Goal: Information Seeking & Learning: Learn about a topic

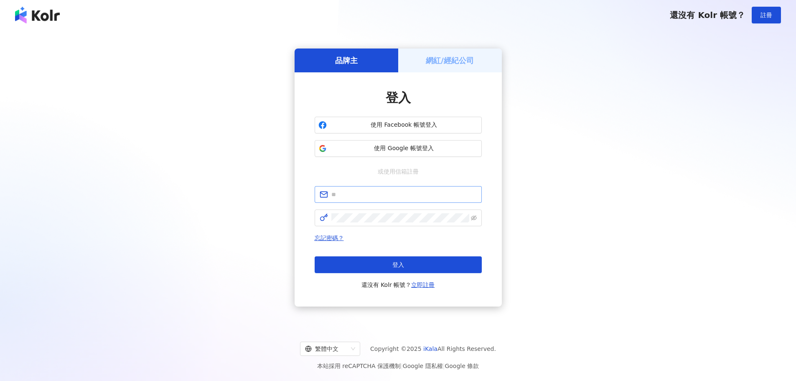
click at [377, 189] on span at bounding box center [398, 194] width 167 height 17
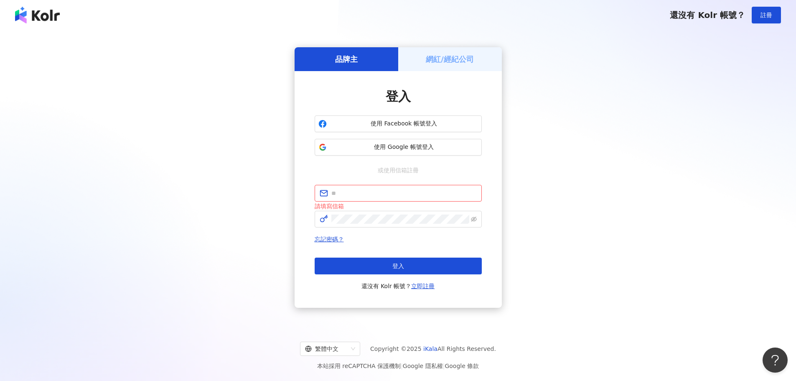
click at [250, 204] on div "品牌主 網紅/經紀公司 登入 使用 Facebook 帳號登入 使用 Google 帳號登入 或使用信箱註冊 請填寫信箱 忘記密碼？ 登入 還沒有 Kolr …" at bounding box center [398, 177] width 776 height 281
click at [367, 192] on input "text" at bounding box center [404, 193] width 145 height 9
paste input "**********"
type input "**********"
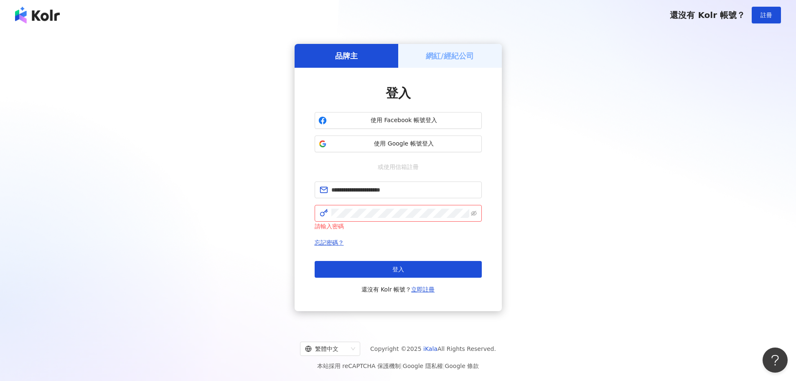
drag, startPoint x: 250, startPoint y: 172, endPoint x: 259, endPoint y: 171, distance: 8.4
click at [250, 171] on div "**********" at bounding box center [398, 177] width 776 height 281
click at [392, 270] on button "登入" at bounding box center [398, 269] width 167 height 17
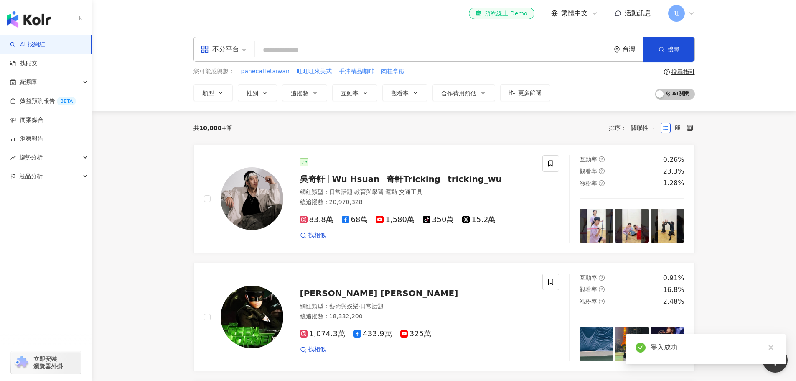
click at [346, 49] on input "search" at bounding box center [432, 50] width 349 height 16
click at [233, 43] on div "不分平台" at bounding box center [220, 49] width 38 height 13
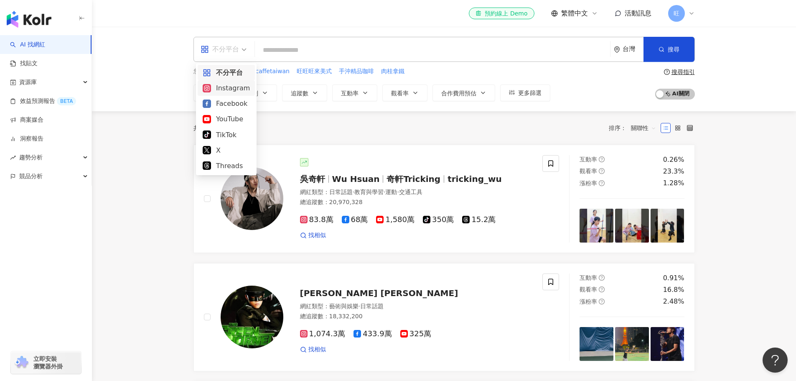
click at [233, 90] on div "Instagram" at bounding box center [226, 88] width 47 height 10
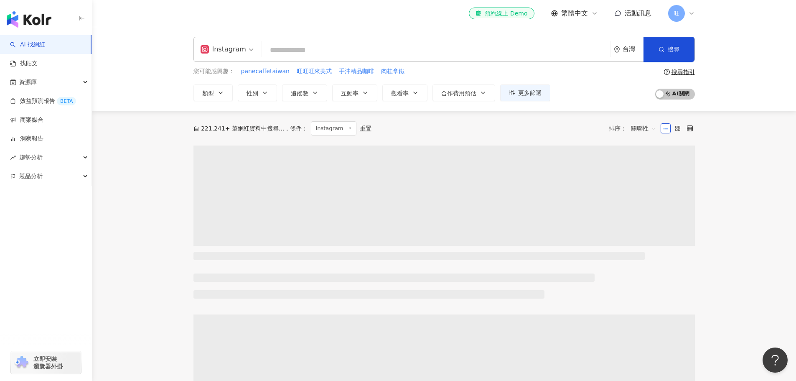
click at [306, 47] on input "search" at bounding box center [436, 50] width 342 height 16
paste input "**********"
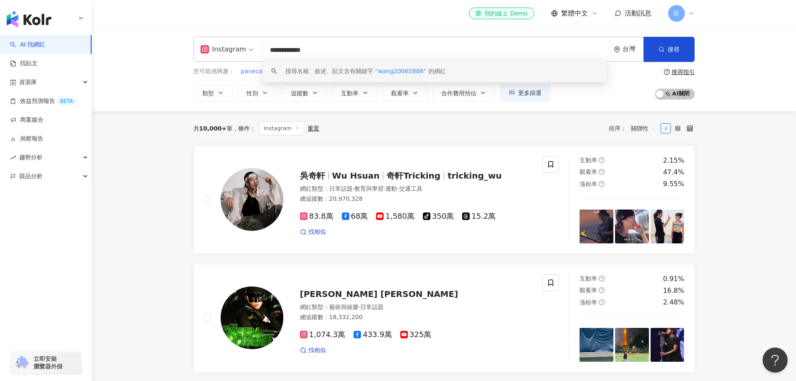
type input "**********"
drag, startPoint x: 349, startPoint y: 52, endPoint x: 219, endPoint y: 55, distance: 129.6
click at [219, 55] on div "**********" at bounding box center [445, 49] width 502 height 25
paste input "**********"
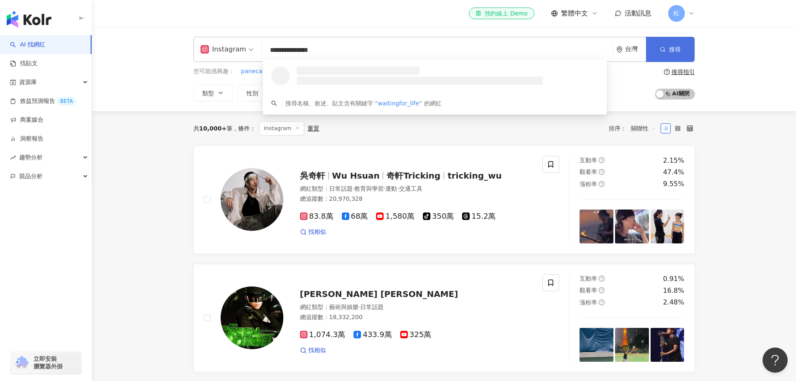
click at [670, 43] on button "搜尋" at bounding box center [670, 49] width 48 height 25
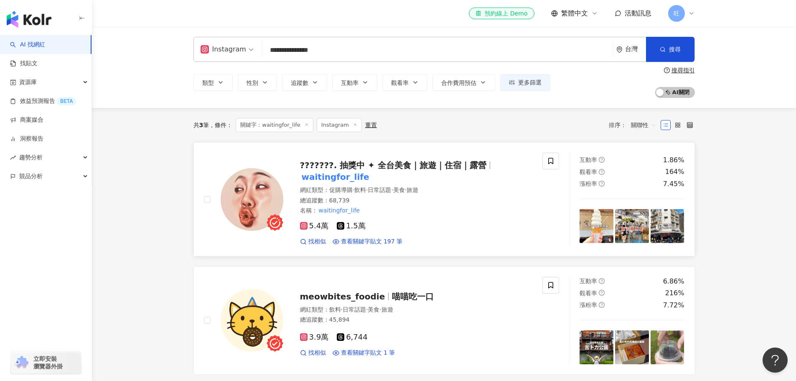
click at [425, 215] on div "5.4萬 1.5萬 找相似 查看關鍵字貼文 197 筆" at bounding box center [416, 230] width 233 height 31
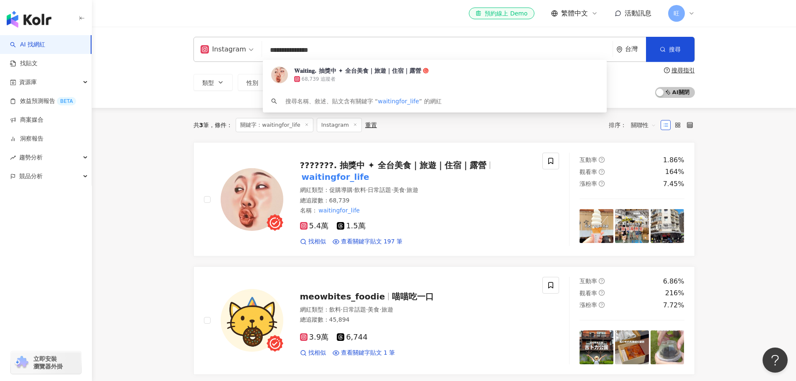
drag, startPoint x: 365, startPoint y: 54, endPoint x: 233, endPoint y: 53, distance: 132.1
click at [233, 53] on div "**********" at bounding box center [445, 49] width 502 height 25
paste input "**"
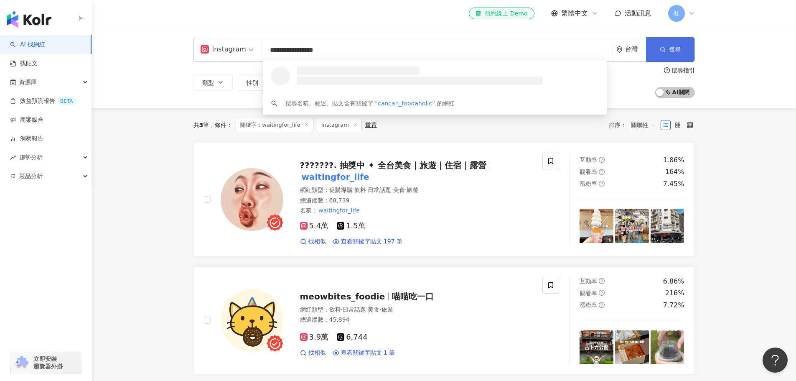
type input "**********"
click at [678, 50] on span "搜尋" at bounding box center [675, 49] width 12 height 7
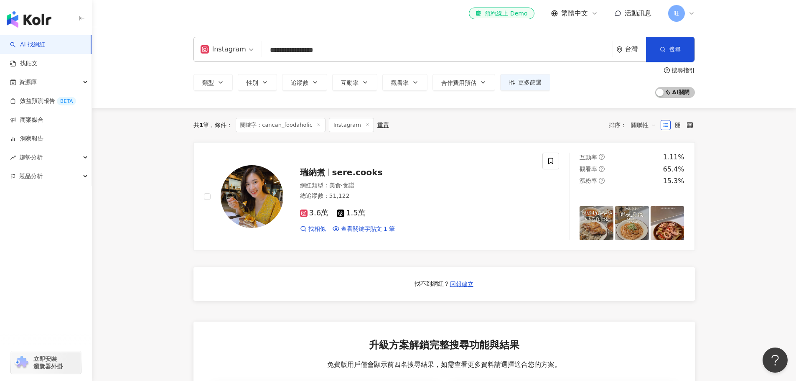
click at [349, 49] on input "**********" at bounding box center [437, 50] width 344 height 16
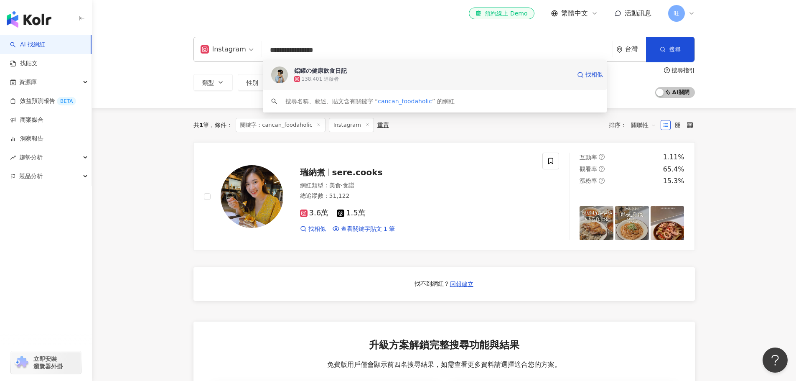
click at [338, 69] on div "鋁罐の健康飲食日記" at bounding box center [320, 70] width 53 height 8
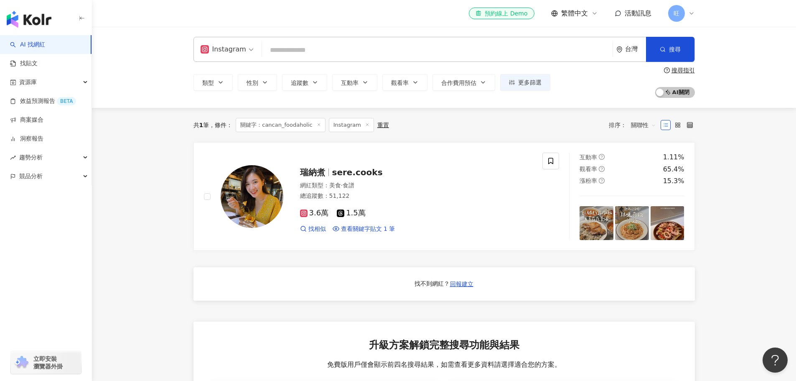
click at [350, 52] on input "search" at bounding box center [437, 50] width 344 height 16
paste input "*******"
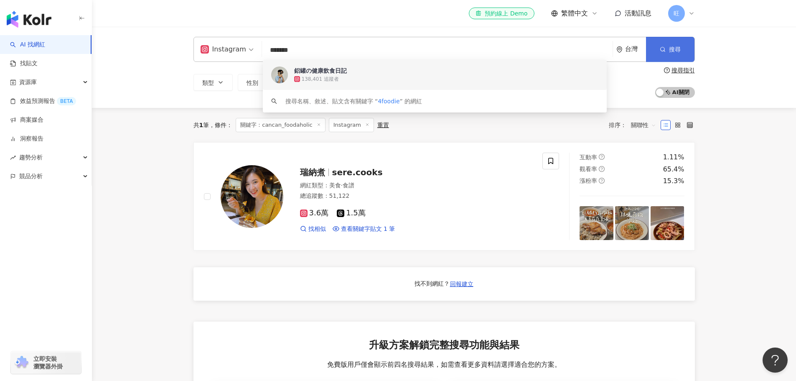
type input "*******"
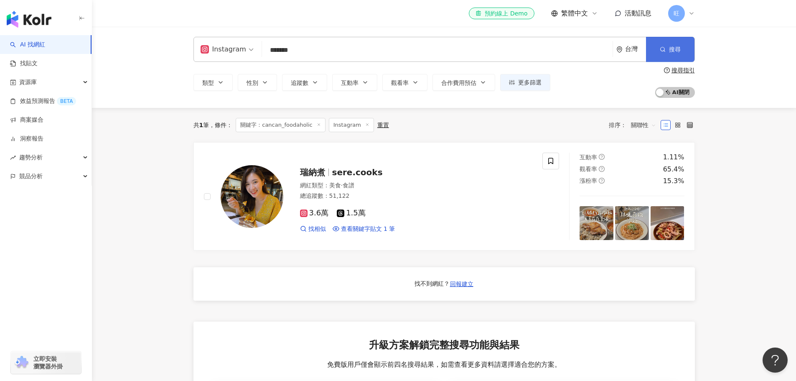
click at [669, 49] on span "搜尋" at bounding box center [675, 49] width 12 height 7
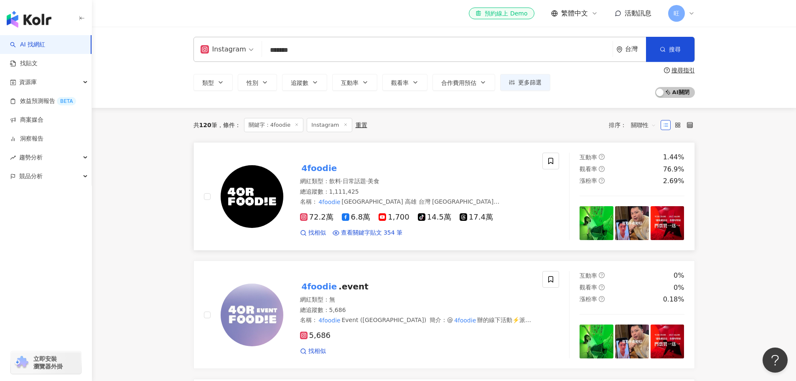
click at [273, 196] on img at bounding box center [252, 196] width 63 height 63
drag, startPoint x: 760, startPoint y: 1, endPoint x: 719, endPoint y: 270, distance: 272.4
click at [689, 10] on icon at bounding box center [692, 13] width 7 height 7
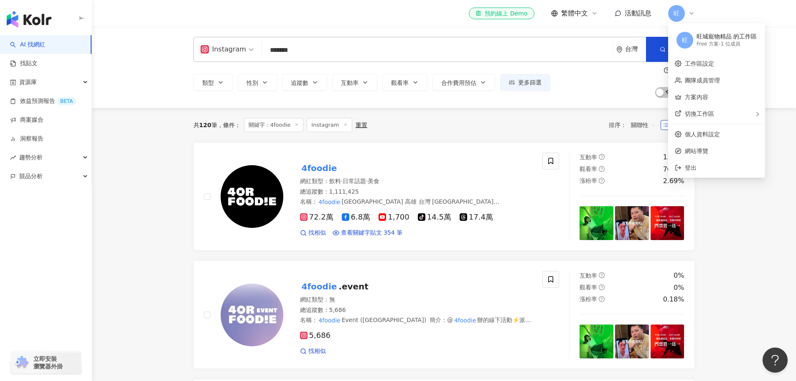
click at [685, 37] on span "旺" at bounding box center [685, 40] width 6 height 9
click at [720, 84] on link "團隊成員管理" at bounding box center [702, 80] width 35 height 7
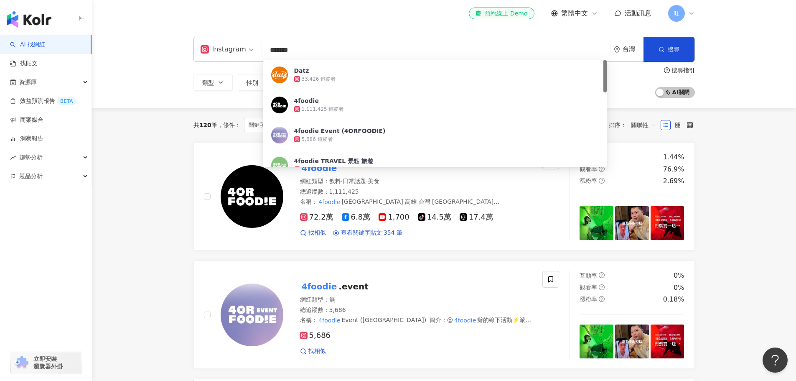
click at [687, 10] on div "旺" at bounding box center [681, 13] width 27 height 17
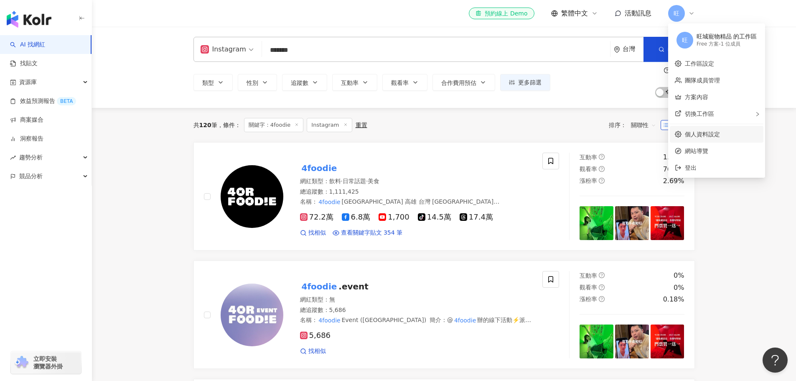
click at [720, 138] on link "個人資料設定" at bounding box center [702, 134] width 35 height 7
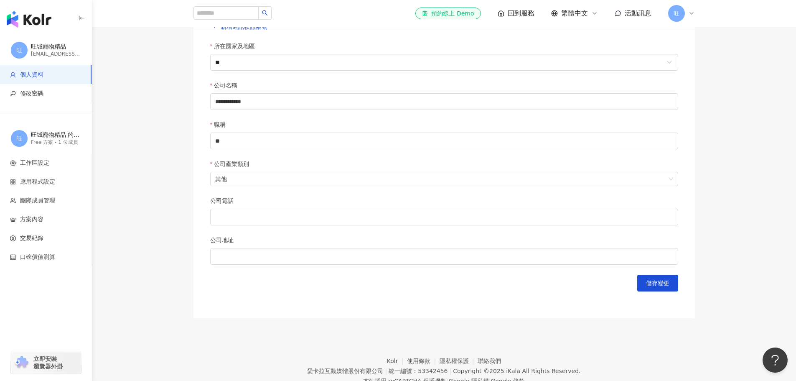
scroll to position [293, 0]
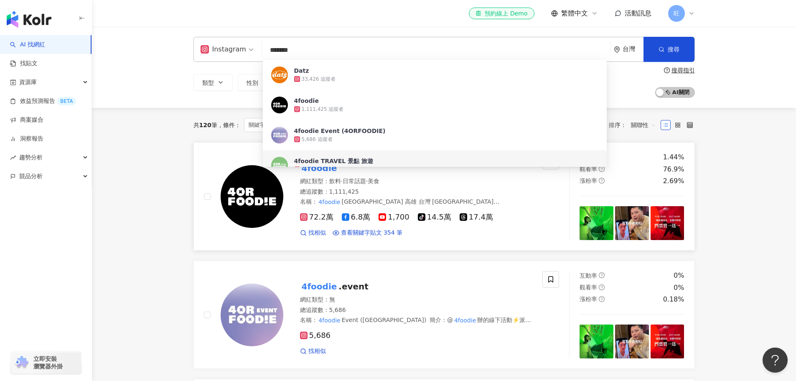
click at [246, 202] on img at bounding box center [252, 196] width 63 height 63
drag, startPoint x: 339, startPoint y: 54, endPoint x: 226, endPoint y: 50, distance: 113.4
click at [226, 50] on div "Instagram ******* 台灣 搜尋 c85ef73b-e342-4c33-8d64-8d1d288e08ff 0b9afba6-9837-46c4…" at bounding box center [445, 49] width 502 height 25
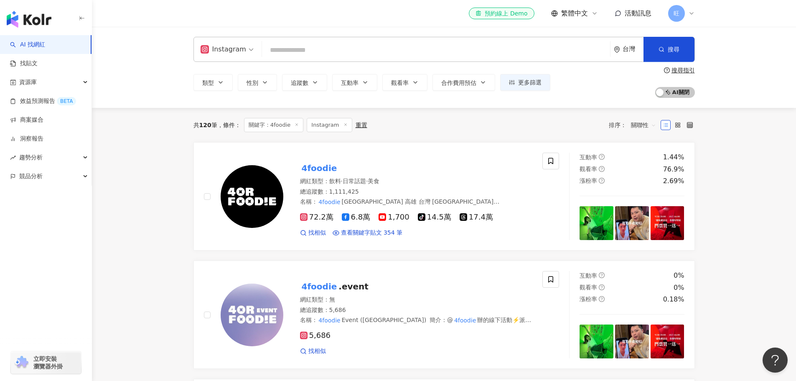
click at [300, 55] on input "search" at bounding box center [436, 50] width 342 height 16
click at [360, 47] on input "search" at bounding box center [436, 50] width 342 height 16
paste input "**********"
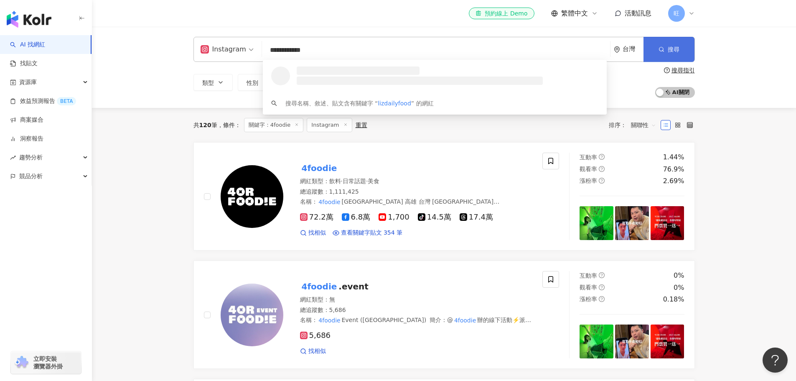
click at [655, 50] on button "搜尋" at bounding box center [669, 49] width 51 height 25
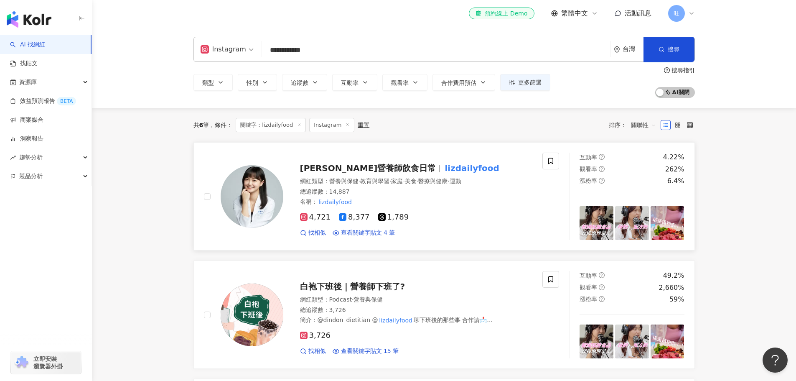
click at [262, 186] on img at bounding box center [252, 196] width 63 height 63
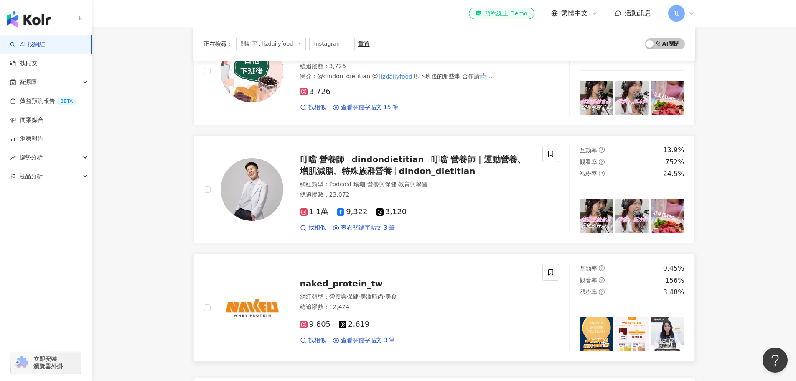
scroll to position [125, 0]
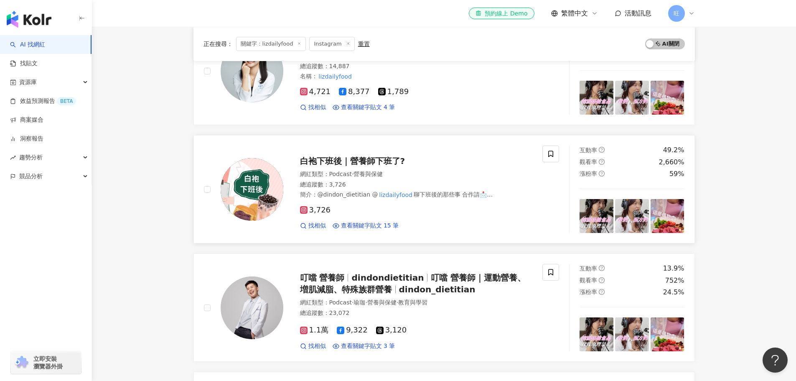
click at [279, 223] on div at bounding box center [243, 188] width 79 height 87
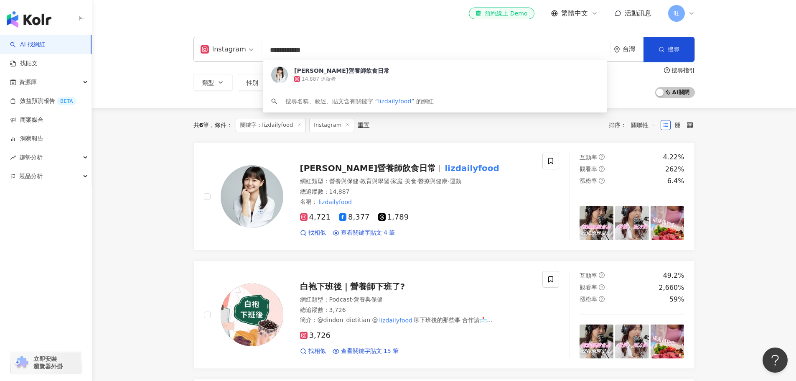
scroll to position [0, 0]
drag, startPoint x: 362, startPoint y: 57, endPoint x: 229, endPoint y: 64, distance: 133.1
click at [229, 64] on div "**********" at bounding box center [444, 67] width 535 height 61
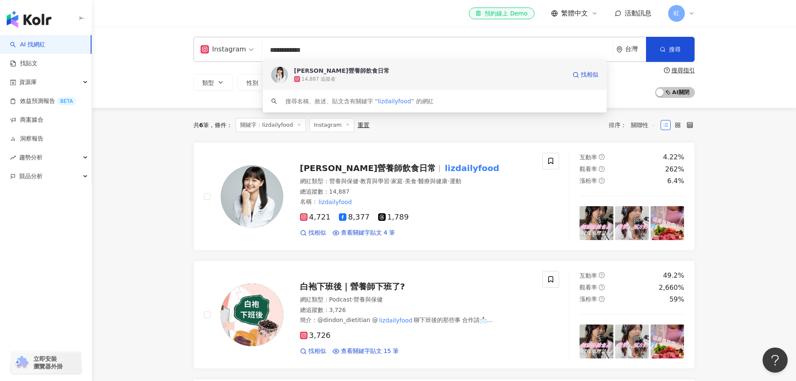
paste input "*****"
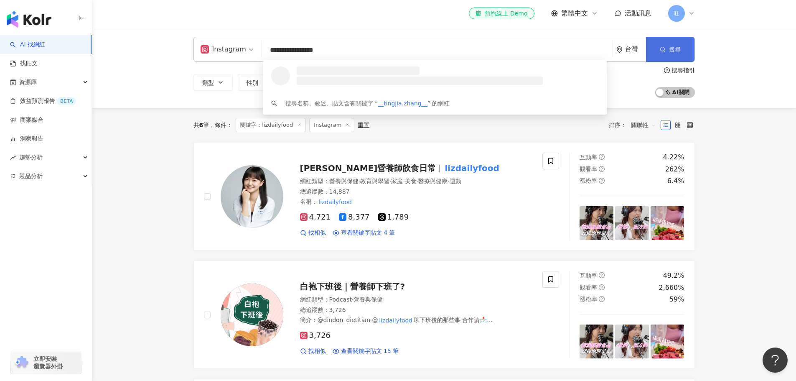
type input "**********"
click at [667, 55] on button "搜尋" at bounding box center [670, 49] width 48 height 25
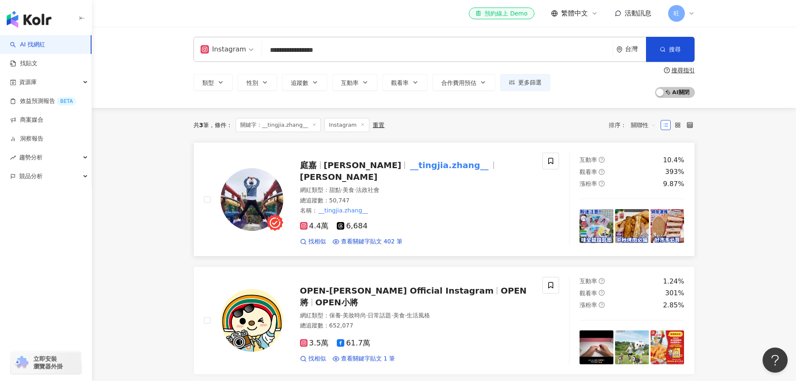
click at [248, 172] on img at bounding box center [252, 199] width 63 height 63
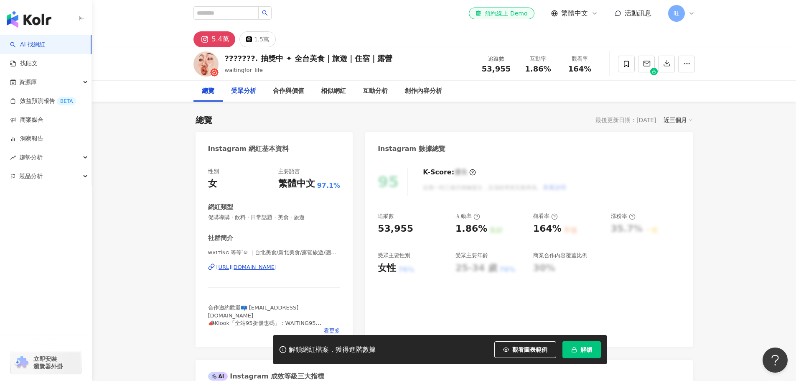
click at [255, 94] on div "受眾分析" at bounding box center [243, 91] width 25 height 10
click at [370, 96] on div "互動分析" at bounding box center [376, 91] width 42 height 21
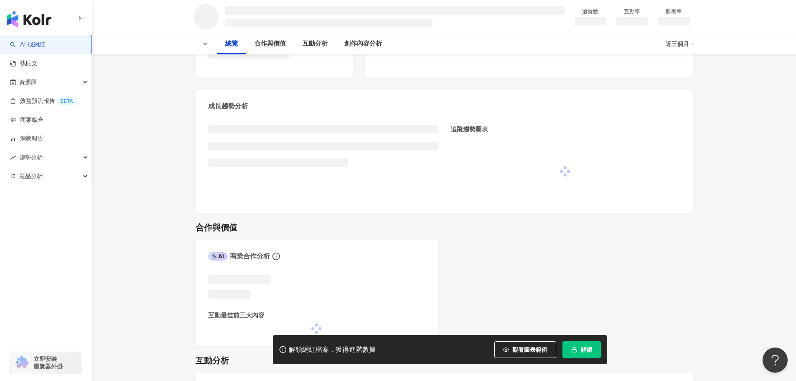
scroll to position [298, 0]
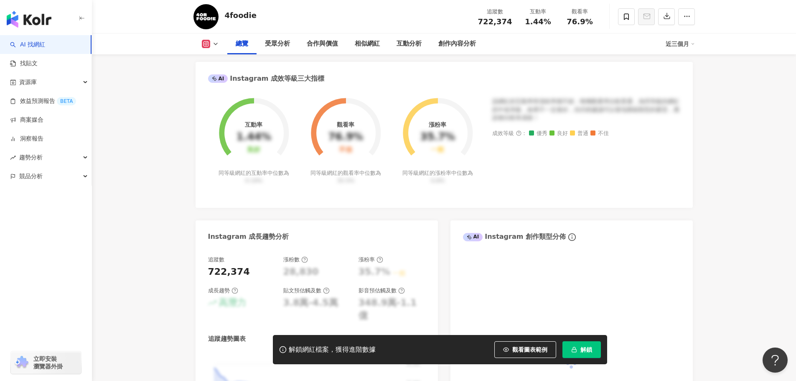
scroll to position [309, 0]
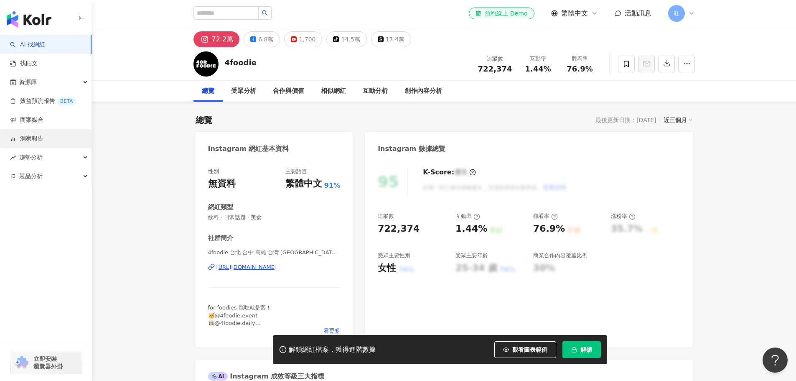
click at [43, 143] on link "洞察報告" at bounding box center [26, 139] width 33 height 8
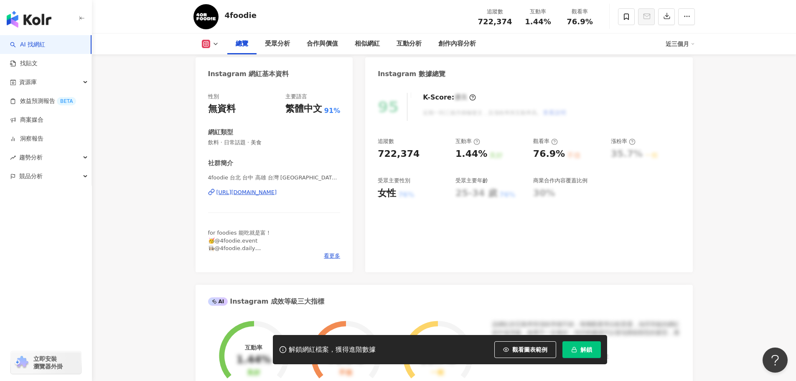
scroll to position [84, 0]
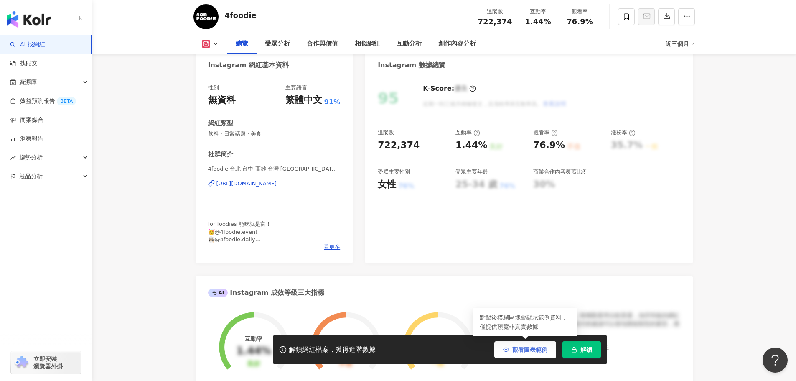
click at [539, 352] on span "觀看圖表範例" at bounding box center [530, 349] width 35 height 7
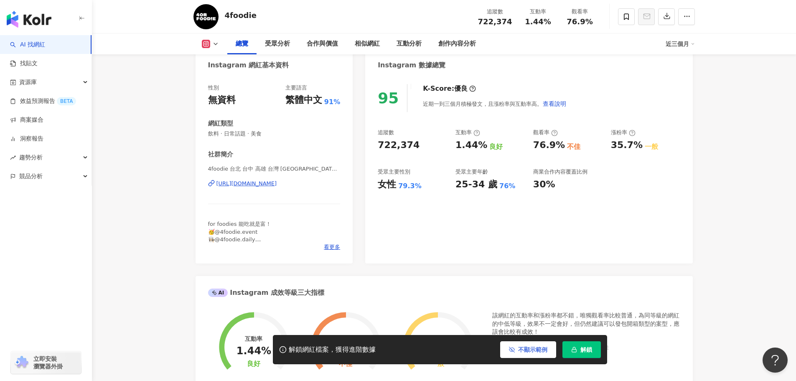
click at [539, 352] on span "不顯示範例" at bounding box center [532, 349] width 29 height 7
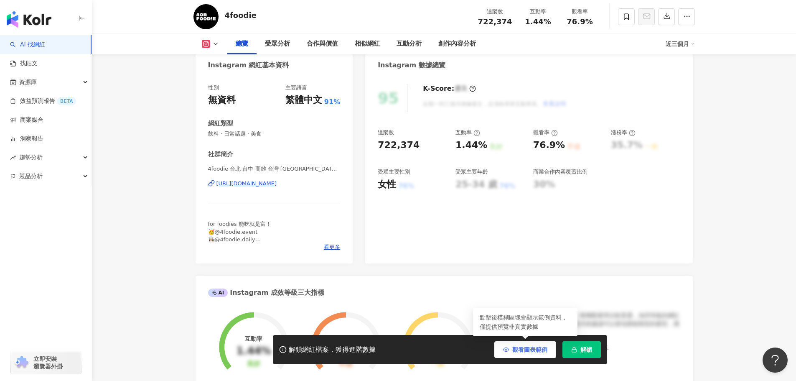
click at [539, 352] on span "觀看圖表範例" at bounding box center [530, 349] width 35 height 7
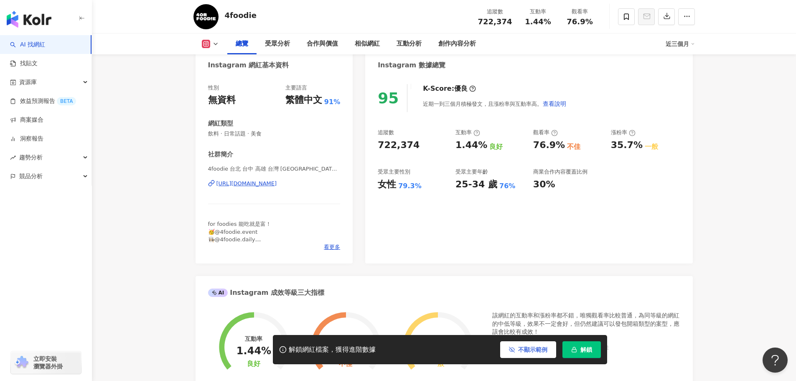
click at [539, 352] on span "不顯示範例" at bounding box center [532, 349] width 29 height 7
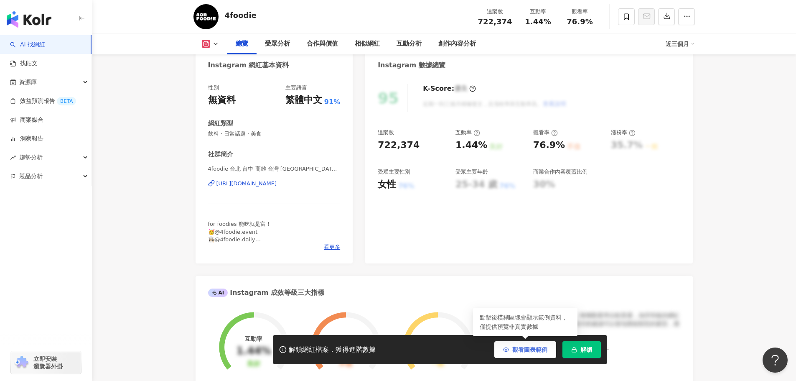
click at [539, 352] on span "觀看圖表範例" at bounding box center [530, 349] width 35 height 7
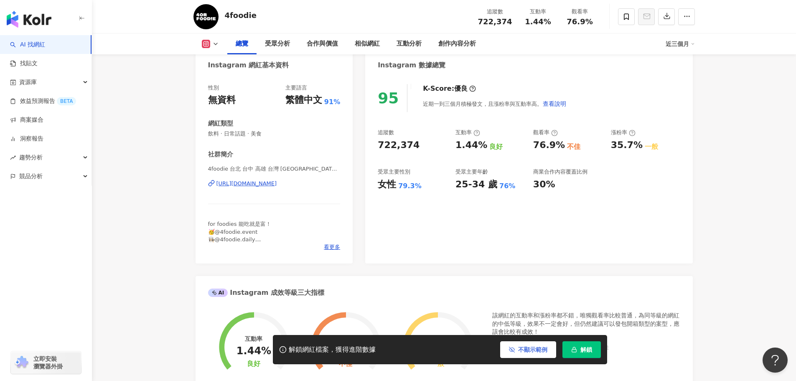
click at [539, 352] on span "不顯示範例" at bounding box center [532, 349] width 29 height 7
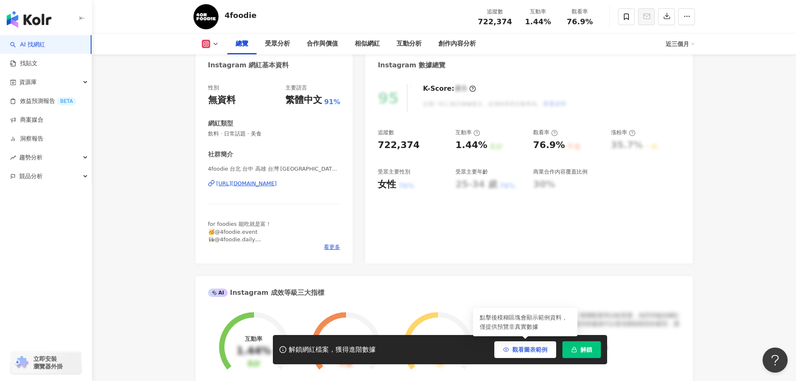
click at [539, 352] on span "觀看圖表範例" at bounding box center [530, 349] width 35 height 7
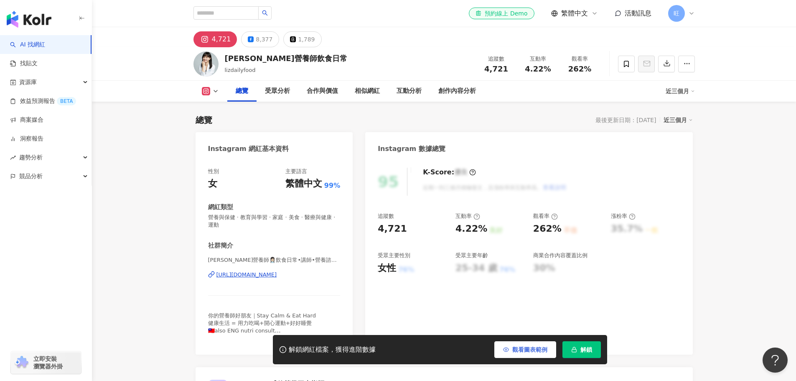
click at [530, 349] on span "觀看圖表範例" at bounding box center [530, 349] width 35 height 7
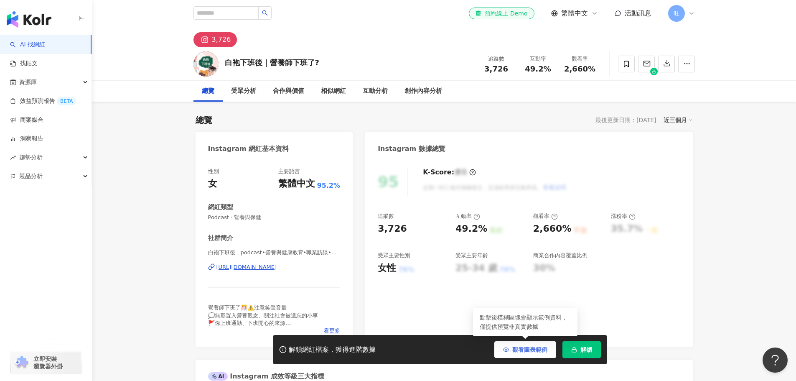
click at [535, 354] on button "觀看圖表範例" at bounding box center [526, 349] width 62 height 17
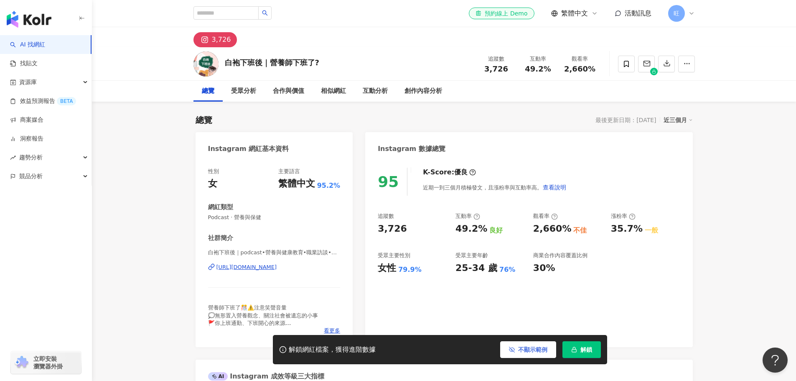
click at [535, 354] on button "不顯示範例" at bounding box center [528, 349] width 56 height 17
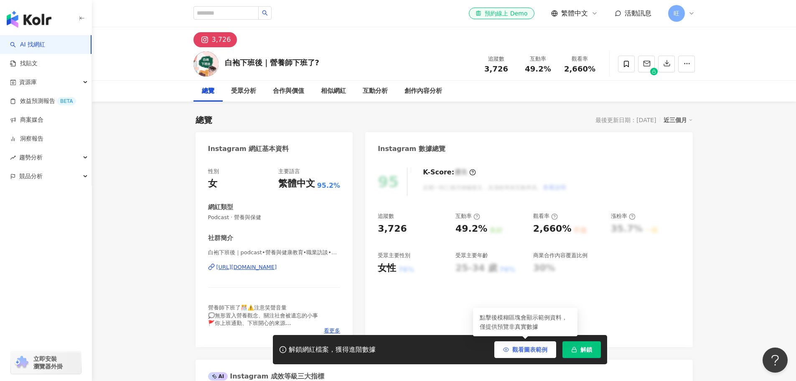
click at [535, 354] on button "觀看圖表範例" at bounding box center [526, 349] width 62 height 17
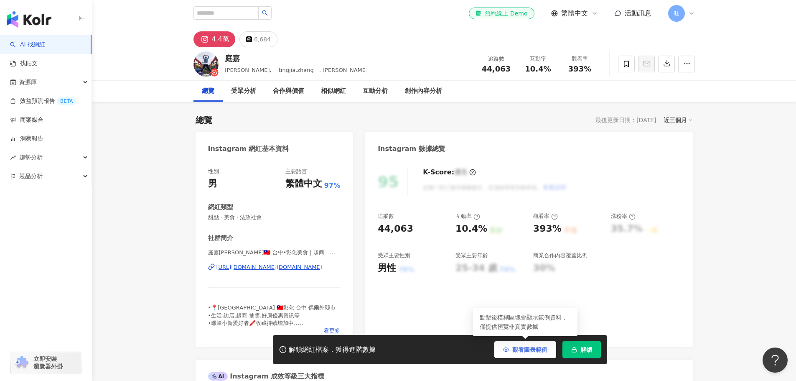
click at [532, 351] on span "觀看圖表範例" at bounding box center [530, 349] width 35 height 7
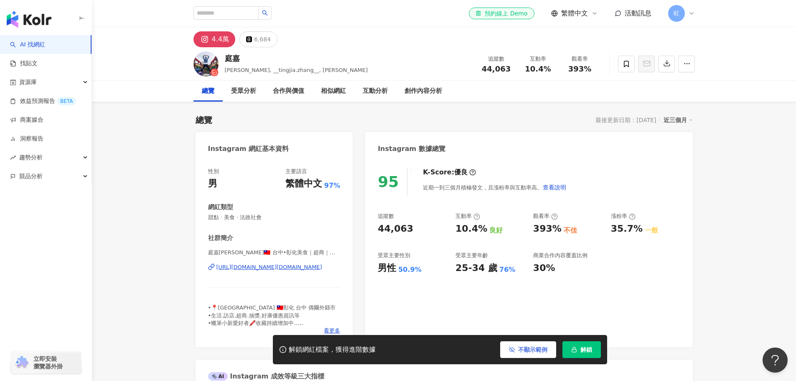
click at [532, 351] on span "不顯示範例" at bounding box center [532, 349] width 29 height 7
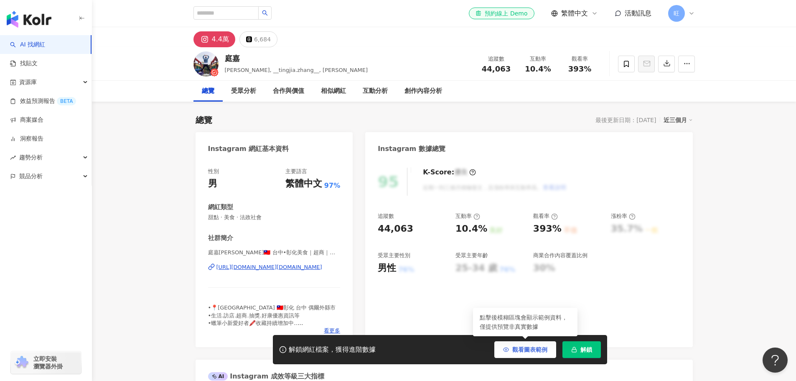
click at [532, 351] on span "觀看圖表範例" at bounding box center [530, 349] width 35 height 7
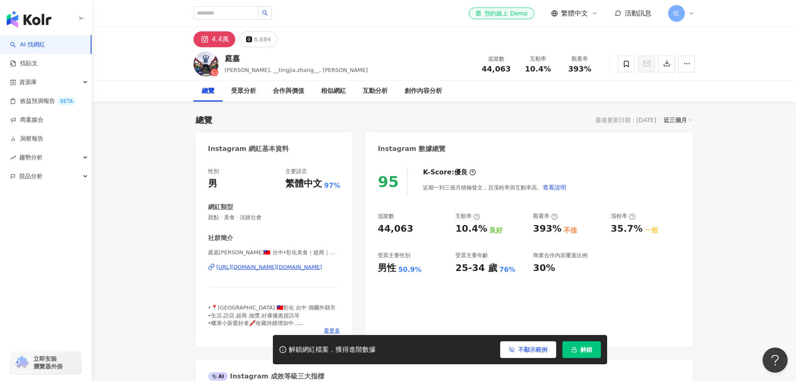
click at [532, 351] on span "不顯示範例" at bounding box center [532, 349] width 29 height 7
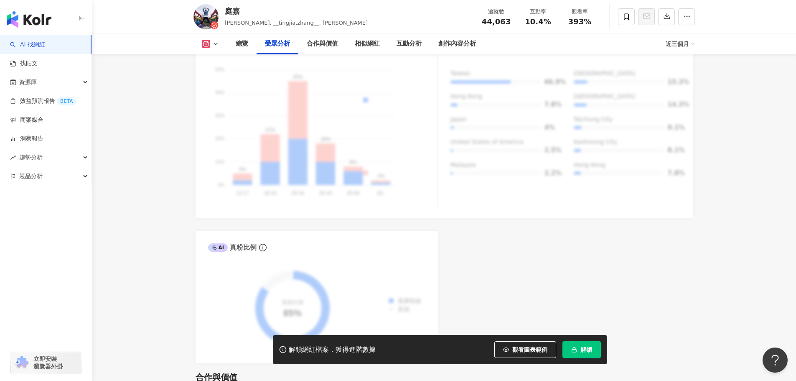
scroll to position [794, 0]
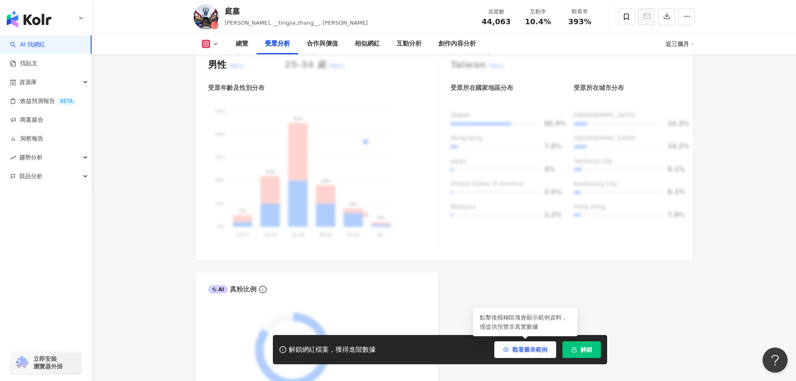
click at [533, 346] on span "觀看圖表範例" at bounding box center [530, 349] width 35 height 7
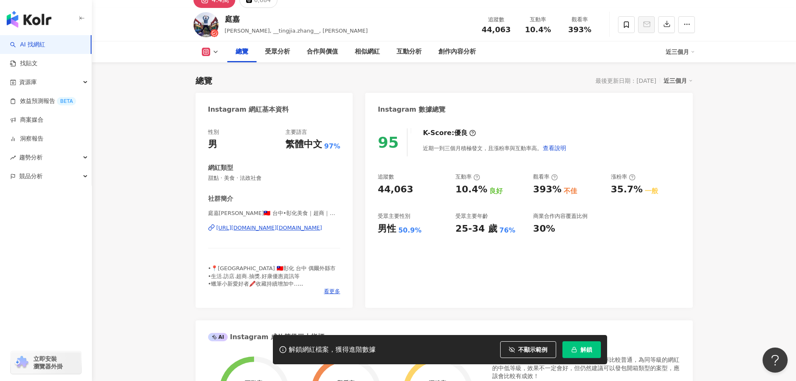
scroll to position [0, 0]
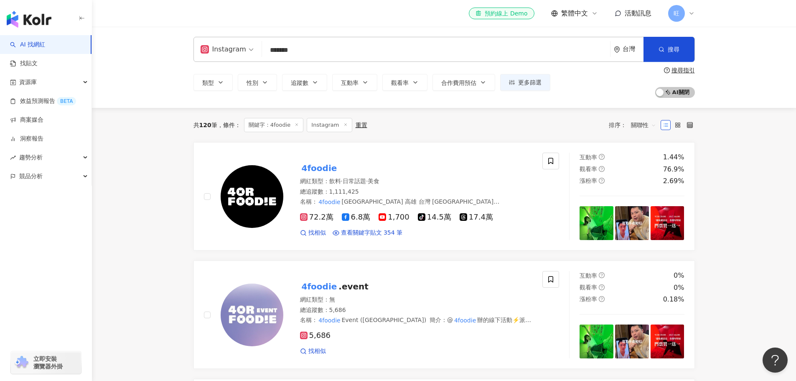
click at [399, 51] on input "*******" at bounding box center [436, 50] width 342 height 16
type input "*"
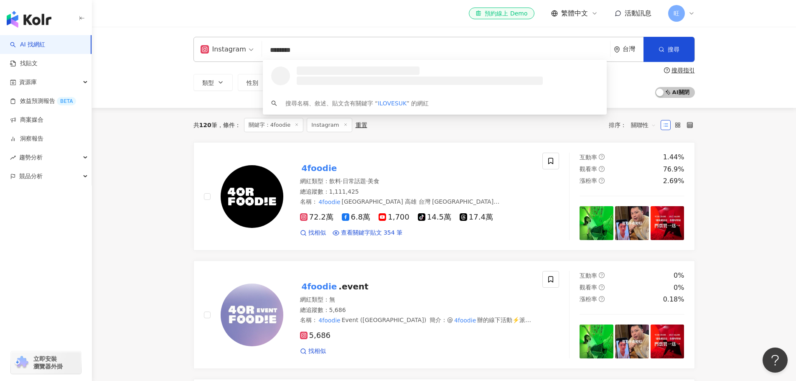
type input "*********"
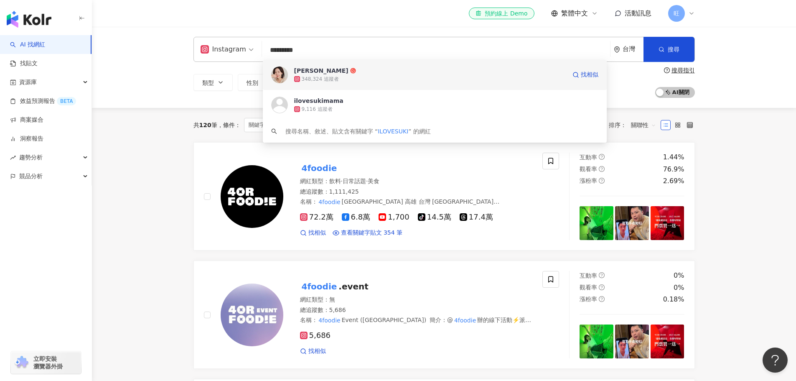
click at [362, 75] on div "348,324 追蹤者" at bounding box center [430, 79] width 272 height 8
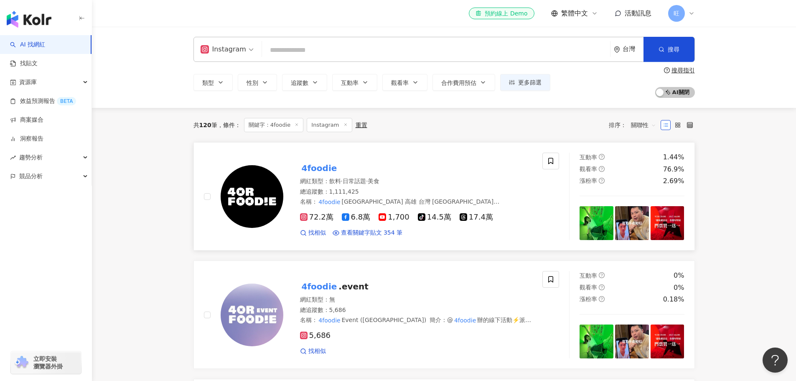
click at [235, 175] on img at bounding box center [252, 196] width 63 height 63
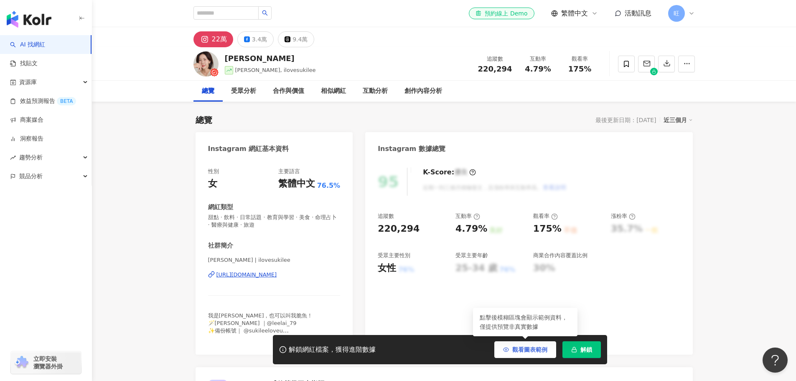
click at [525, 354] on button "觀看圖表範例" at bounding box center [526, 349] width 62 height 17
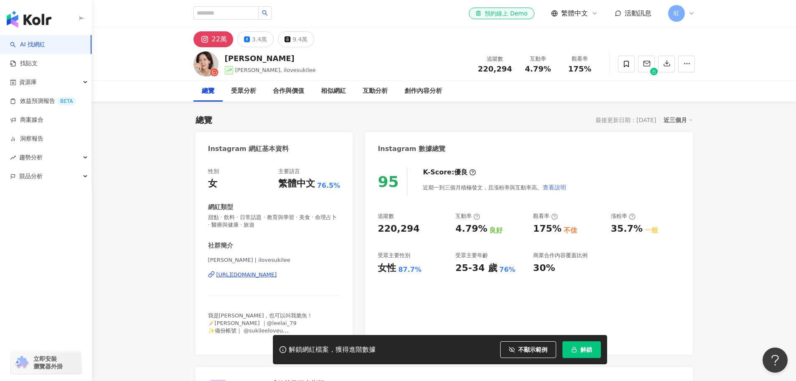
click at [545, 189] on span "查看說明" at bounding box center [554, 187] width 23 height 7
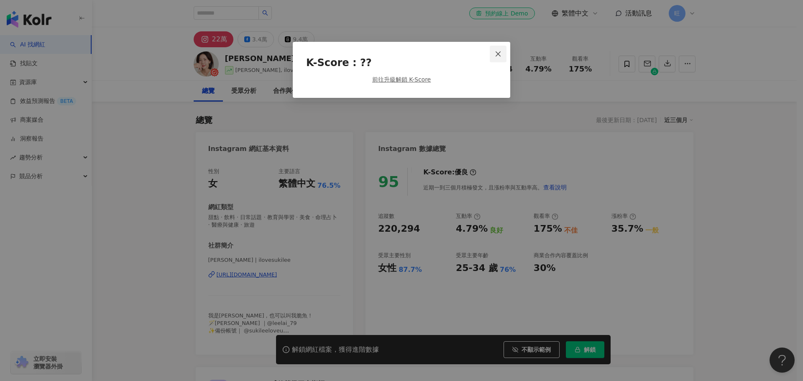
click at [497, 46] on button "Close" at bounding box center [498, 54] width 17 height 17
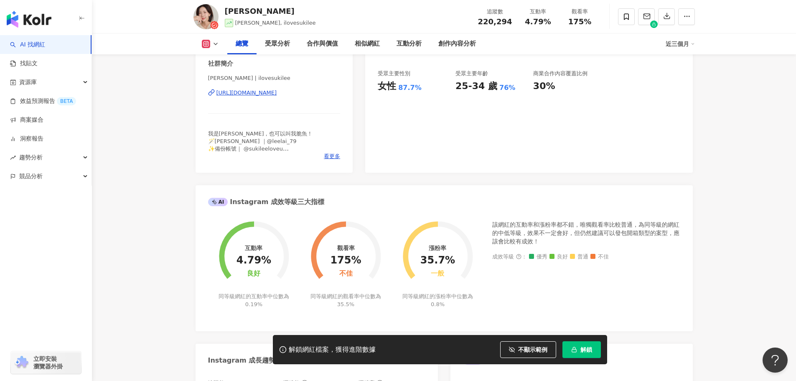
scroll to position [251, 0]
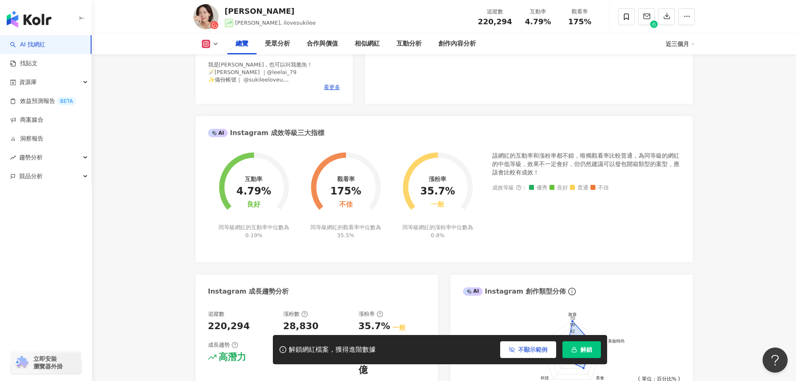
click at [518, 351] on button "不顯示範例" at bounding box center [528, 349] width 56 height 17
click at [518, 351] on span "觀看圖表範例" at bounding box center [530, 349] width 35 height 7
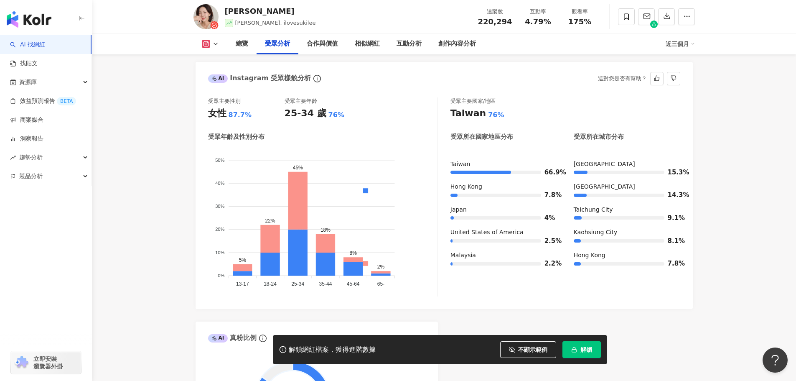
scroll to position [752, 0]
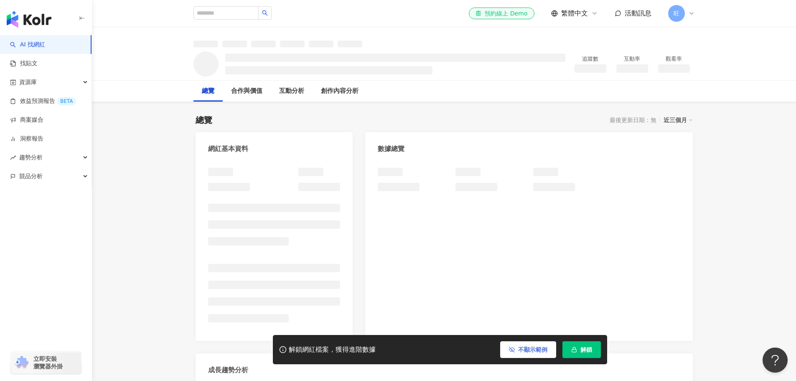
click at [517, 349] on button "不顯示範例" at bounding box center [528, 349] width 56 height 17
click at [517, 349] on span "觀看圖表範例" at bounding box center [530, 349] width 35 height 7
click at [235, 12] on input "search" at bounding box center [226, 12] width 65 height 13
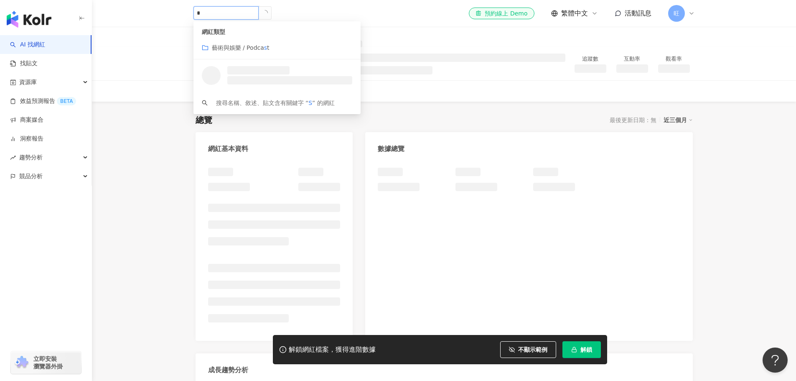
type input "*"
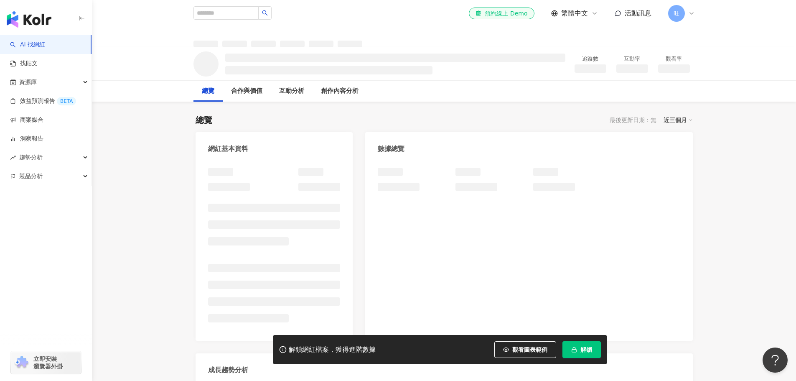
scroll to position [334, 0]
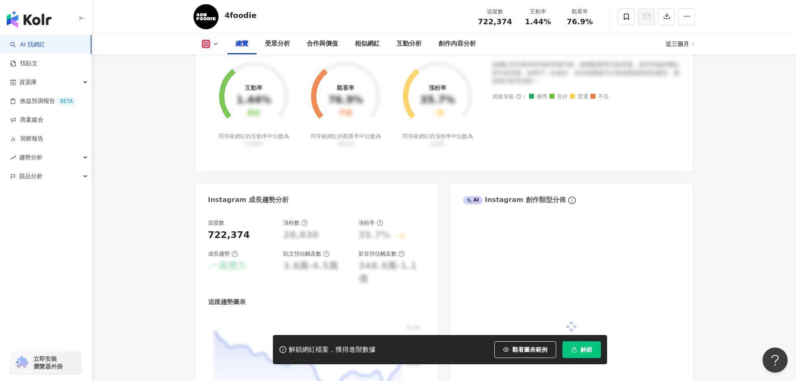
click at [525, 347] on span "觀看圖表範例" at bounding box center [530, 349] width 35 height 7
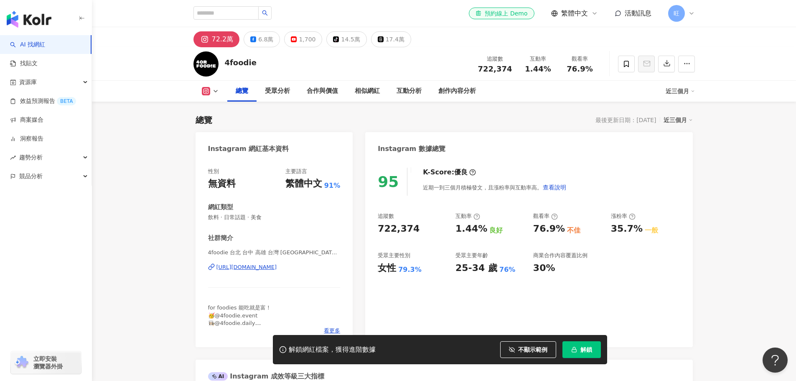
scroll to position [334, 0]
click at [226, 10] on input "search" at bounding box center [226, 12] width 65 height 13
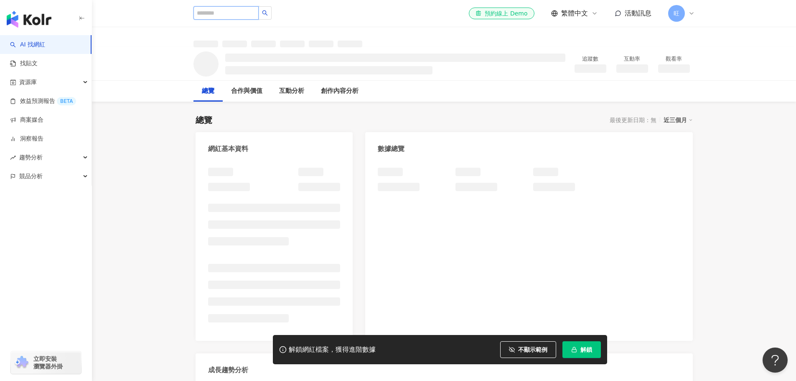
click at [224, 12] on input "search" at bounding box center [226, 12] width 65 height 13
type input "*"
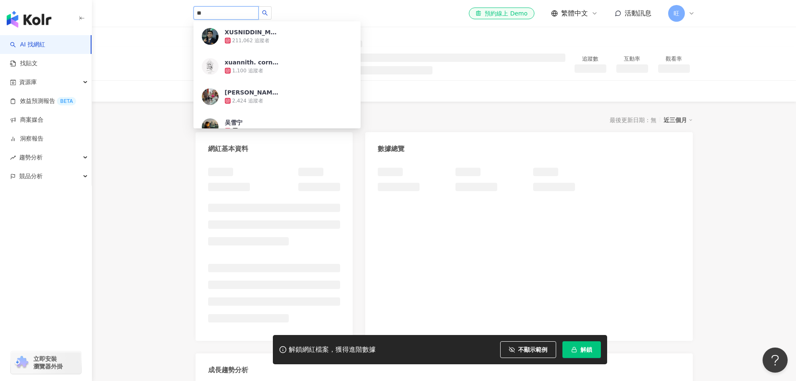
click at [224, 12] on input "**" at bounding box center [226, 12] width 65 height 13
type input "*"
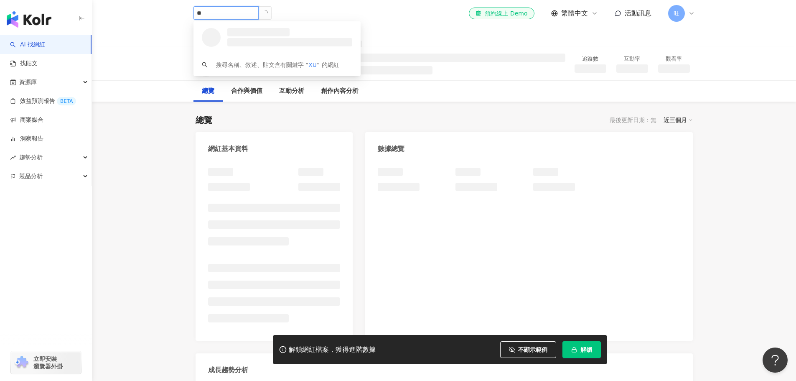
type input "*"
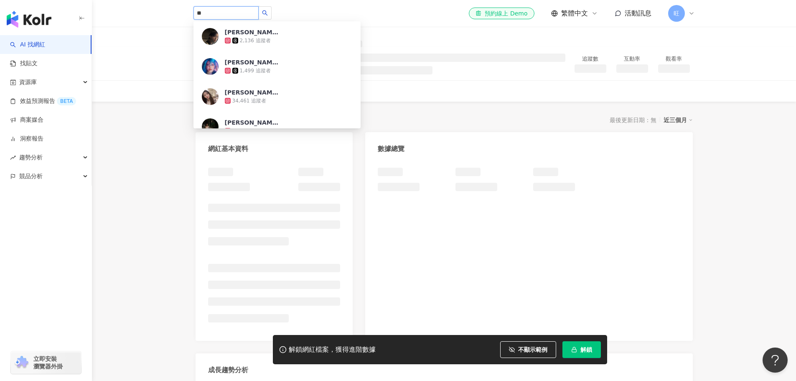
type input "**"
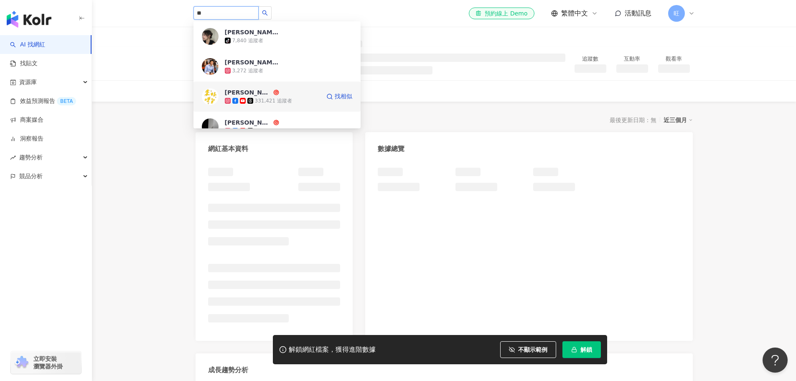
click at [280, 100] on div "331,421 追蹤者" at bounding box center [273, 100] width 37 height 7
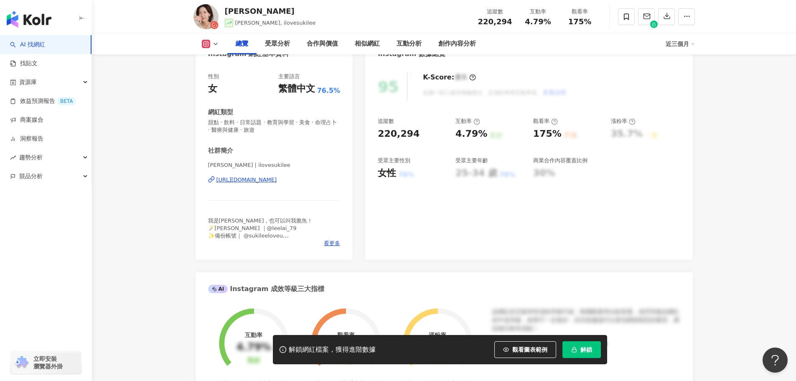
scroll to position [251, 0]
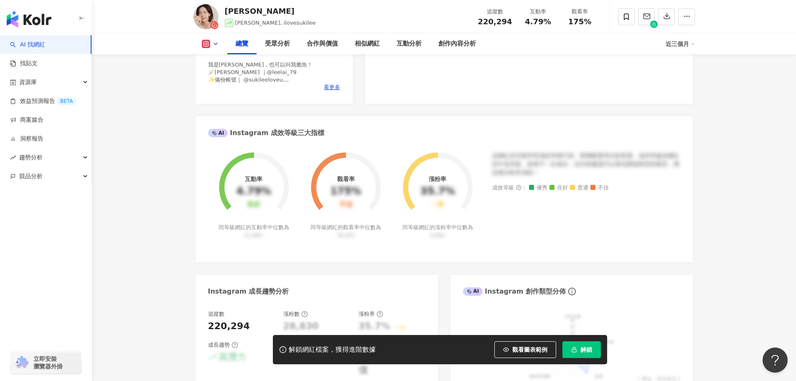
drag, startPoint x: 526, startPoint y: 347, endPoint x: 519, endPoint y: 254, distance: 93.0
click at [526, 347] on span "觀看圖表範例" at bounding box center [530, 349] width 35 height 7
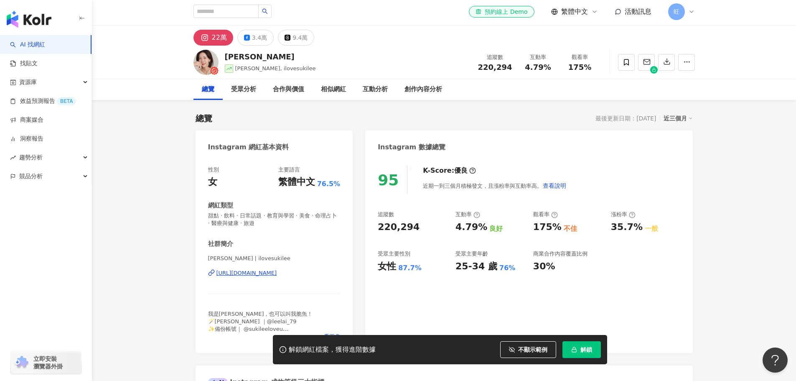
scroll to position [0, 0]
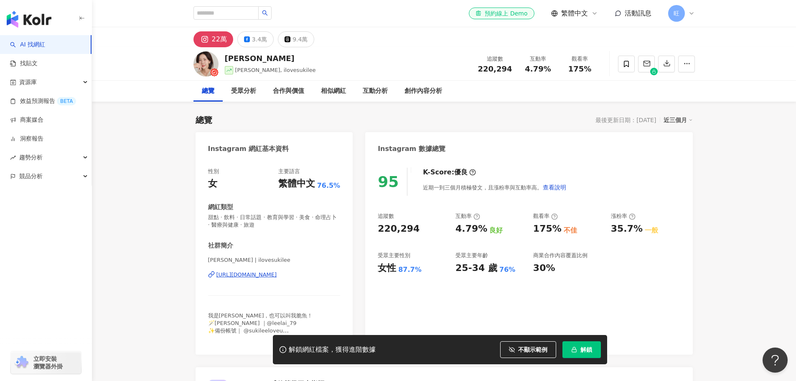
click at [649, 289] on div "95 K-Score : 優良 近期一到三個月積極發文，且漲粉率與互動率高。 查看說明 追蹤數 220,294 互動率 4.79% 良好 觀看率 175% 不…" at bounding box center [528, 256] width 327 height 195
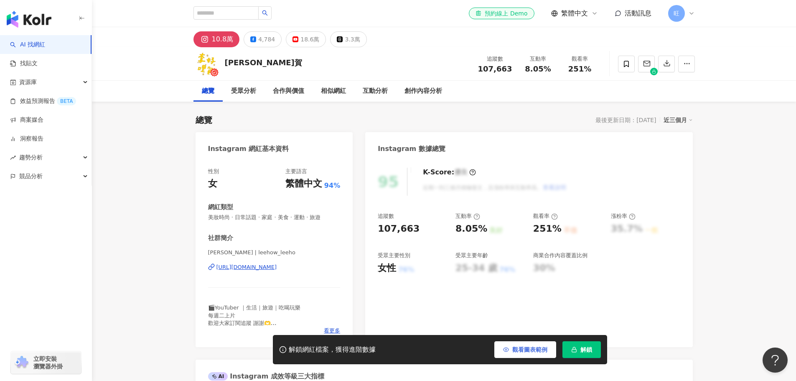
click at [533, 350] on span "觀看圖表範例" at bounding box center [530, 349] width 35 height 7
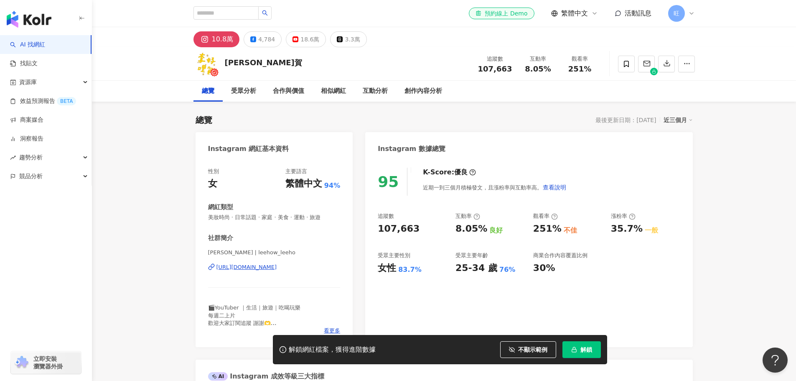
click at [228, 6] on div "el-icon-cs 預約線上 Demo 繁體中文 活動訊息 旺" at bounding box center [445, 13] width 502 height 27
click at [233, 13] on input "search" at bounding box center [226, 12] width 65 height 13
type input "*"
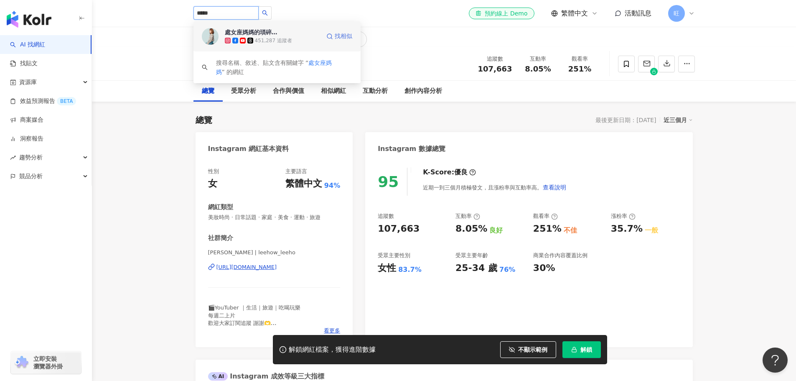
click at [334, 38] on link "找相似" at bounding box center [339, 36] width 26 height 17
type input "*****"
click at [213, 36] on img at bounding box center [210, 36] width 17 height 17
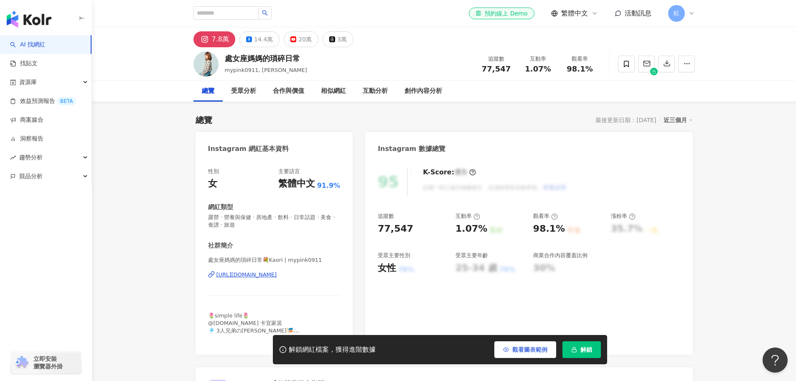
click at [529, 347] on span "觀看圖表範例" at bounding box center [530, 349] width 35 height 7
